Goal: Transaction & Acquisition: Purchase product/service

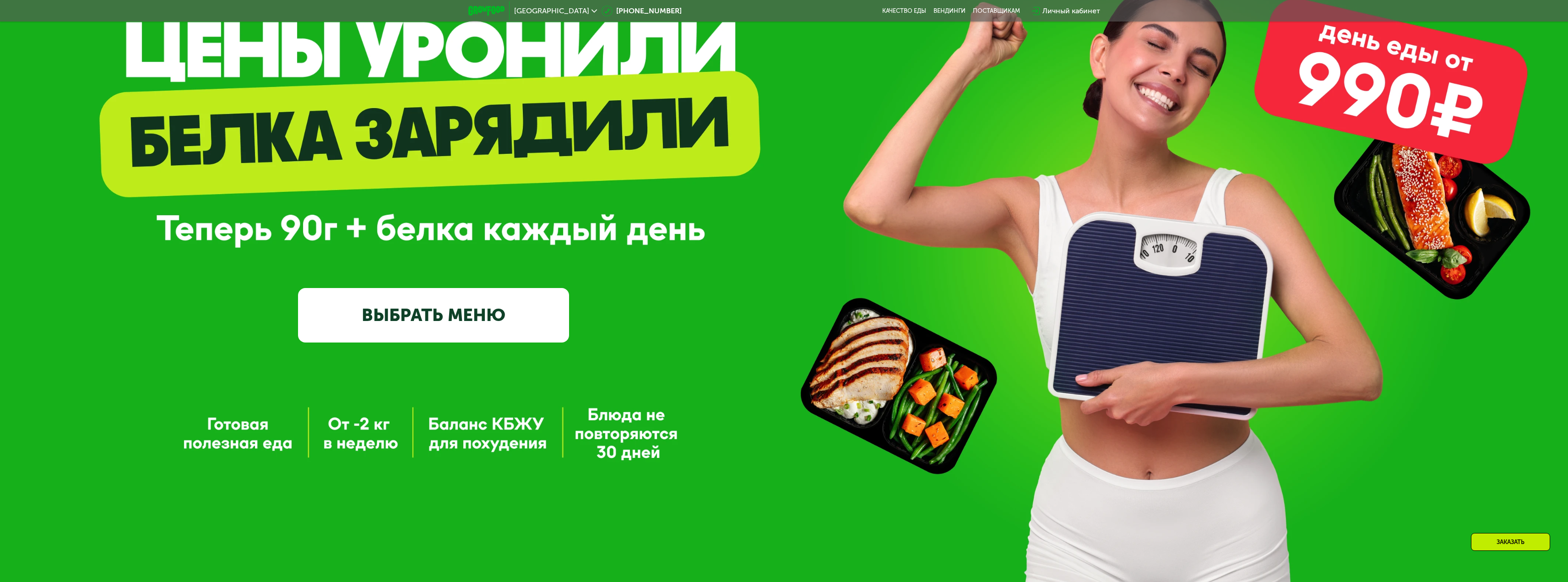
scroll to position [161, 0]
click at [435, 311] on link "ВЫБРАТЬ МЕНЮ" at bounding box center [433, 315] width 271 height 55
drag, startPoint x: 968, startPoint y: 308, endPoint x: 940, endPoint y: 308, distance: 28.0
click at [968, 308] on div "GrowFood — доставка правильного питания ВЫБРАТЬ МЕНЮ" at bounding box center [784, 217] width 1568 height 250
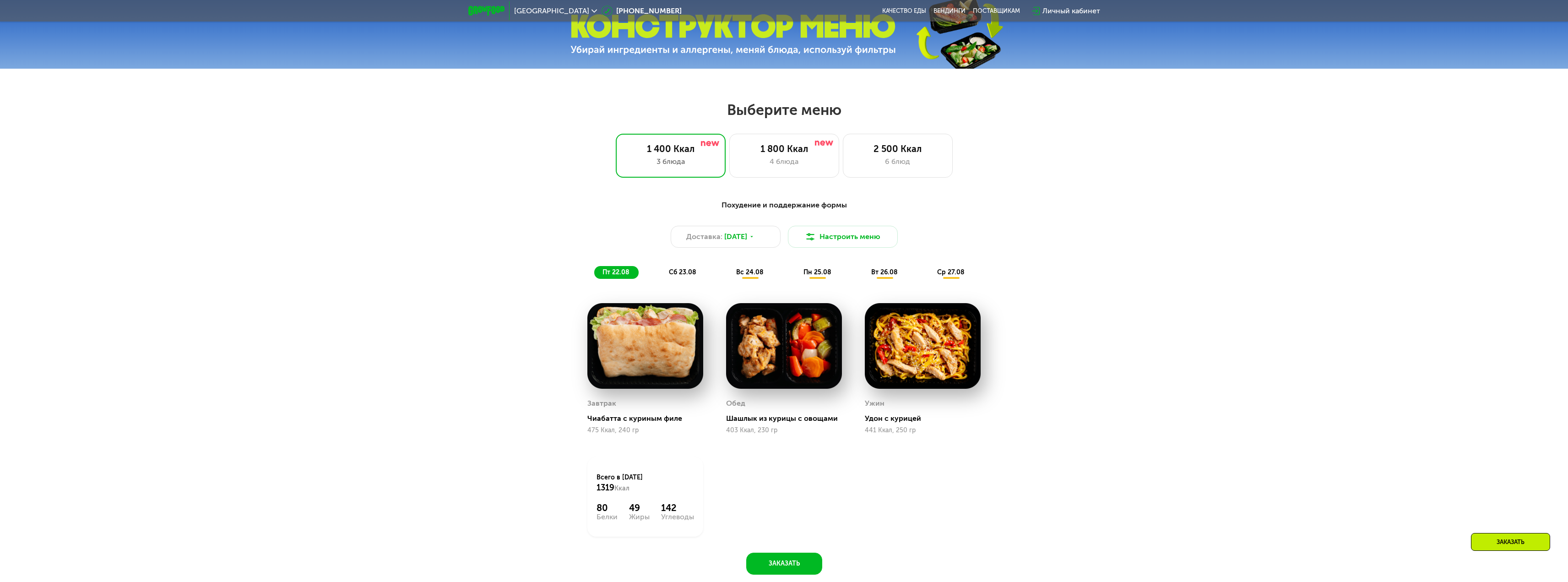
scroll to position [849, 0]
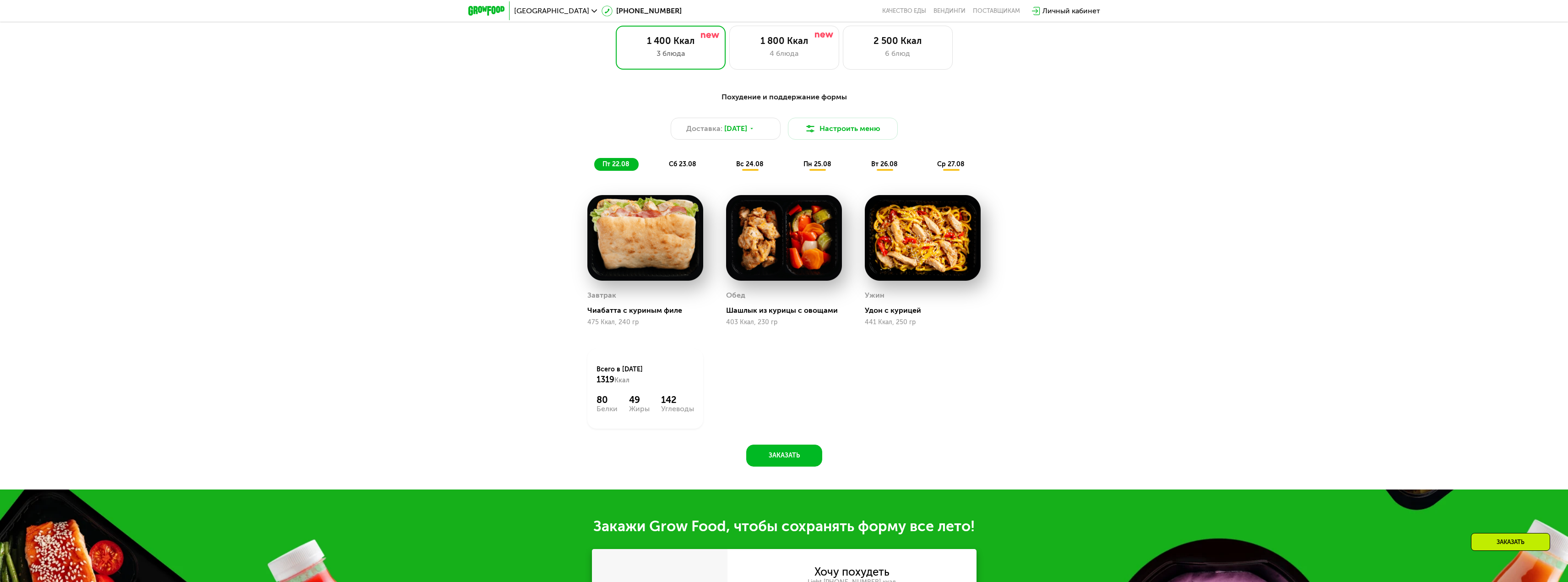
click at [1171, 166] on div "Похудение и поддержание формы Доставка: [DATE] Настроить меню пт 22.08 сб 23.08…" at bounding box center [784, 284] width 1568 height 411
click at [681, 58] on div "3 блюда" at bounding box center [670, 54] width 91 height 11
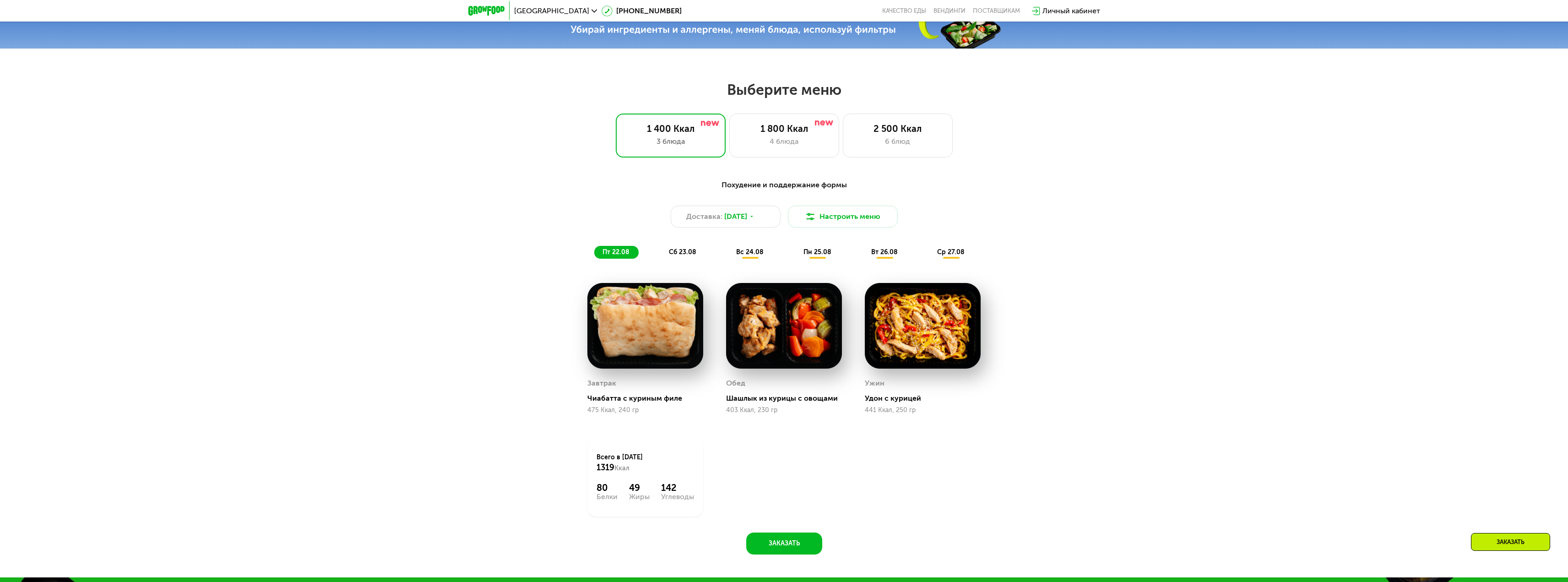
scroll to position [757, 0]
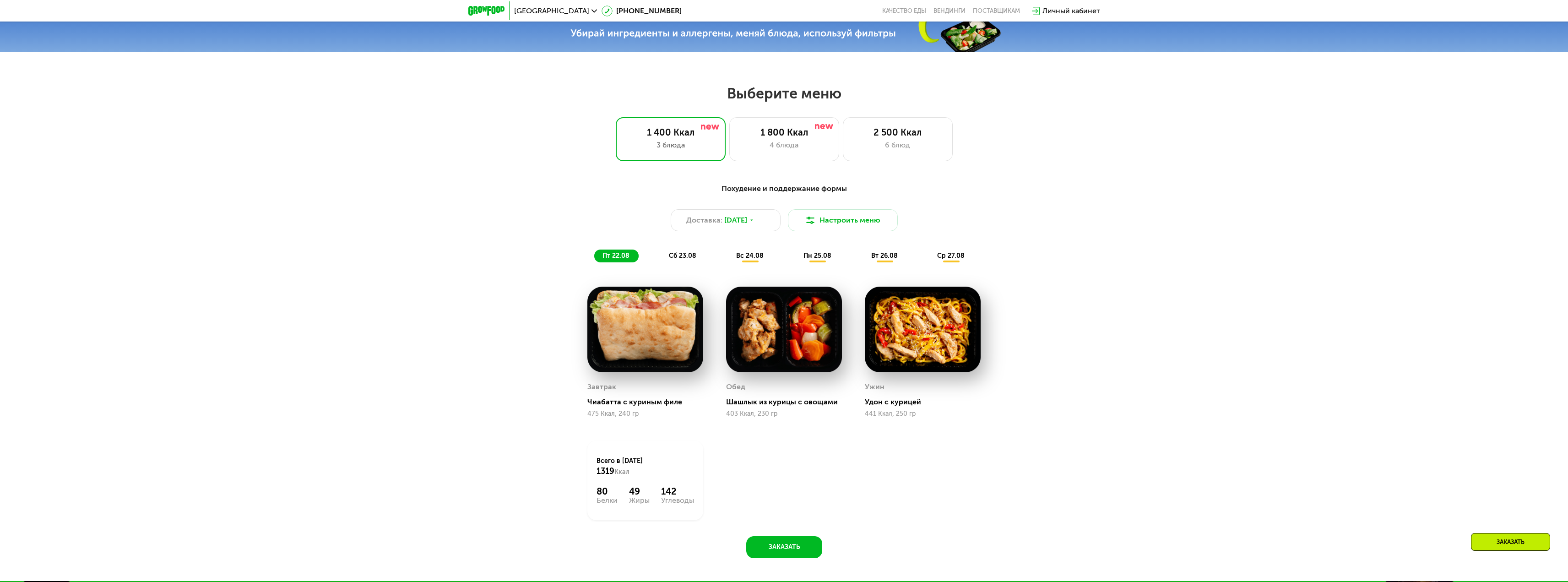
click at [594, 161] on div "1 400 Ккал 3 блюда 1 800 Ккал 4 блюда 2 500 Ккал 6 блюд" at bounding box center [784, 139] width 1510 height 44
click at [590, 150] on div "1 400 Ккал 3 блюда 1 800 Ккал 4 блюда 2 500 Ккал 6 блюд" at bounding box center [784, 139] width 1510 height 44
click at [611, 148] on div "1 400 Ккал 3 блюда 1 800 Ккал 4 блюда 2 500 Ккал 6 блюд" at bounding box center [784, 139] width 1510 height 44
click at [1213, 404] on div "Похудение и поддержание формы Доставка: [DATE] Настроить меню пт 22.08 сб 23.08…" at bounding box center [784, 376] width 1568 height 411
click at [500, 161] on div "1 400 Ккал 3 блюда 1 800 Ккал 4 блюда 2 500 Ккал 6 блюд" at bounding box center [784, 139] width 1510 height 44
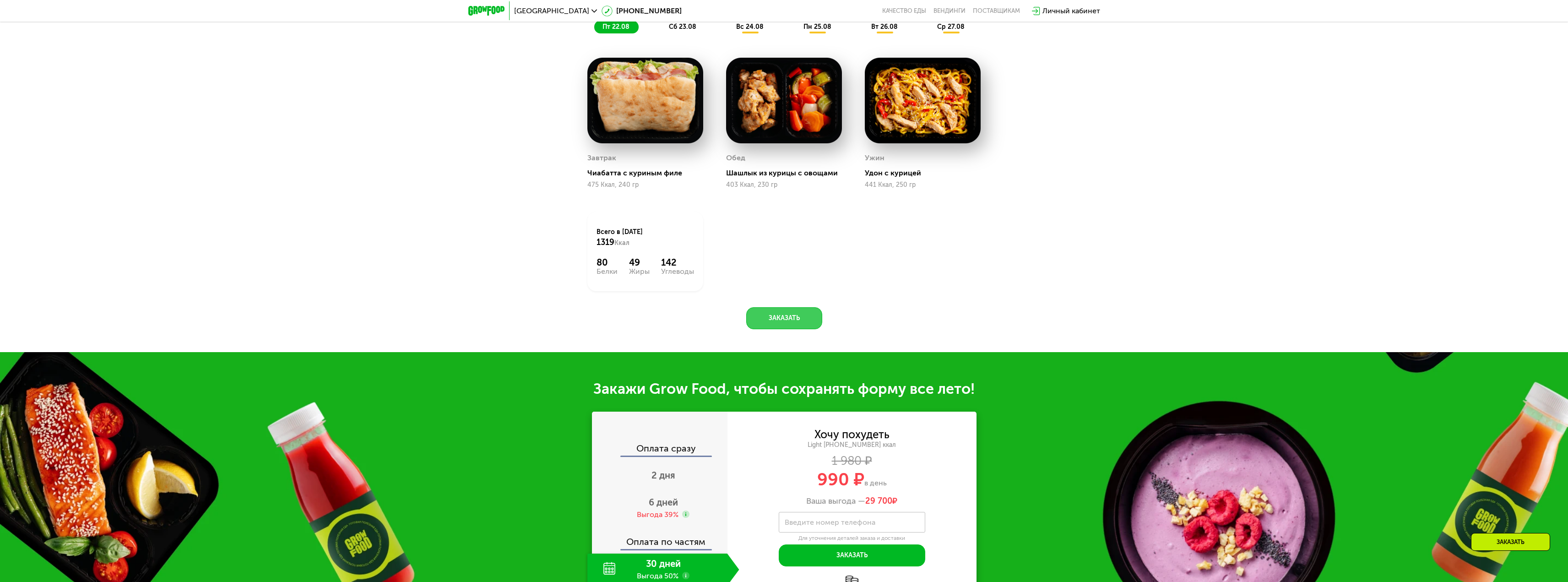
click at [782, 315] on button "Заказать" at bounding box center [784, 318] width 76 height 22
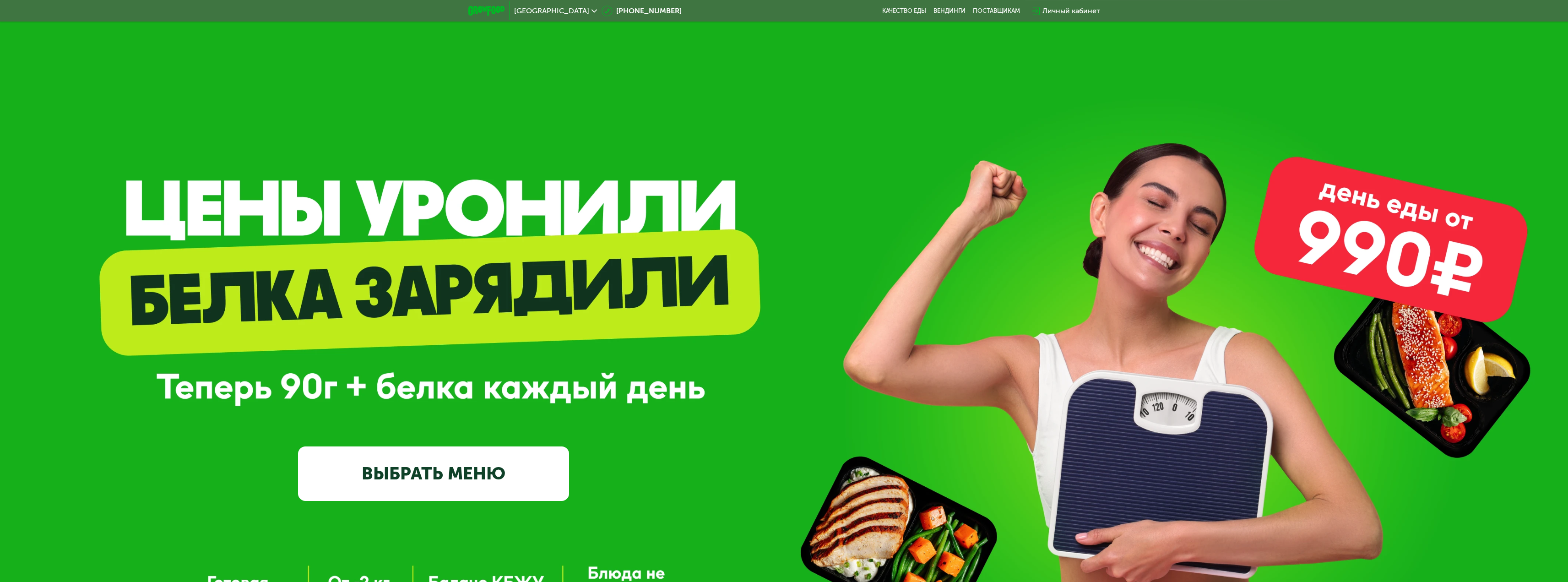
click at [1361, 107] on div "GrowFood — доставка правильного питания ВЫБРАТЬ МЕНЮ" at bounding box center [784, 370] width 1568 height 740
